Goal: Obtain resource: Obtain resource

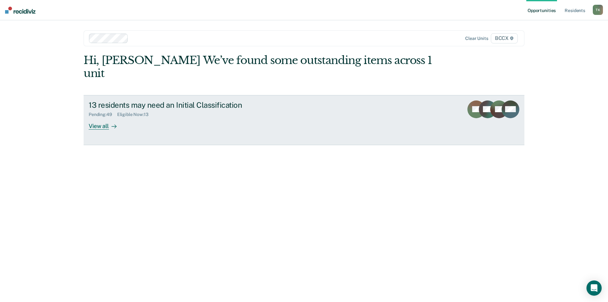
click at [139, 109] on div "Pending : 49 Eligible Now : 13" at bounding box center [200, 113] width 222 height 8
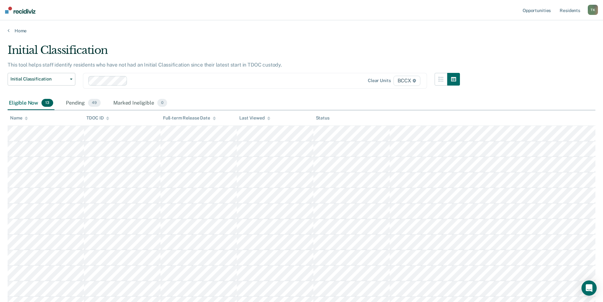
click at [25, 116] on icon at bounding box center [26, 118] width 3 height 4
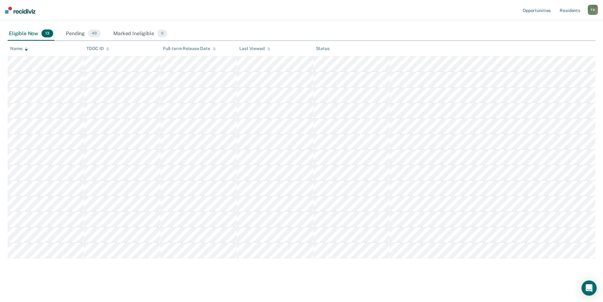
scroll to position [71, 0]
click at [79, 32] on div "Pending 49" at bounding box center [83, 32] width 37 height 14
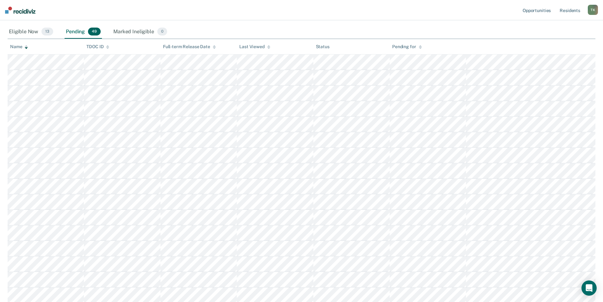
click at [19, 47] on div "Name" at bounding box center [19, 46] width 18 height 5
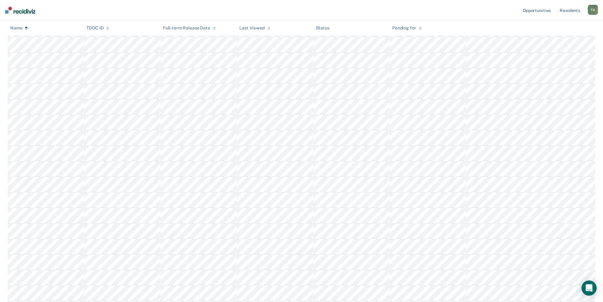
scroll to position [356, 0]
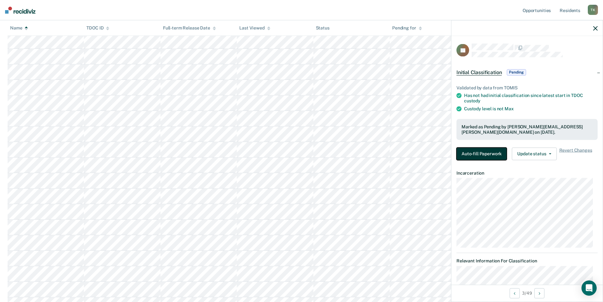
click at [487, 152] on button "Auto-fill Paperwork" at bounding box center [482, 153] width 50 height 13
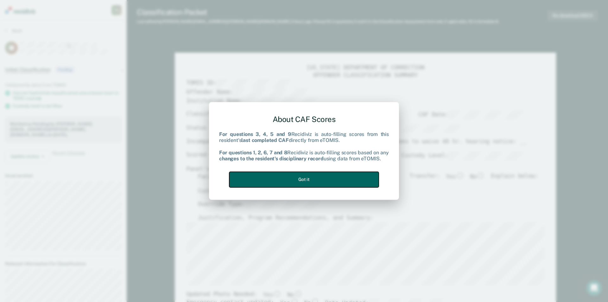
click at [312, 180] on button "Got it" at bounding box center [303, 180] width 149 height 16
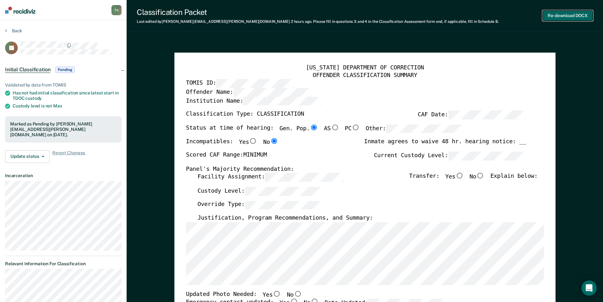
click at [565, 17] on button "Re-download DOCX" at bounding box center [568, 15] width 50 height 10
type textarea "x"
click at [13, 30] on button "Back" at bounding box center [13, 31] width 17 height 6
